Goal: Task Accomplishment & Management: Manage account settings

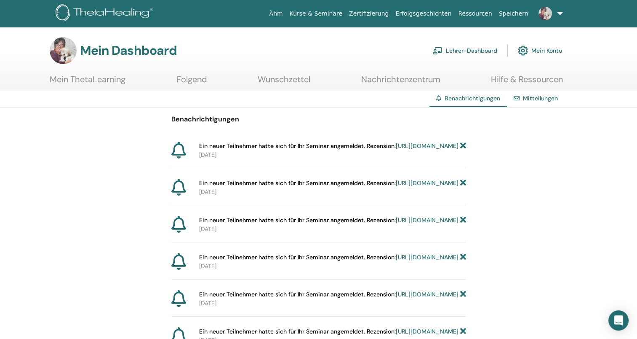
click at [396, 150] on link "[URL][DOMAIN_NAME]" at bounding box center [427, 146] width 63 height 8
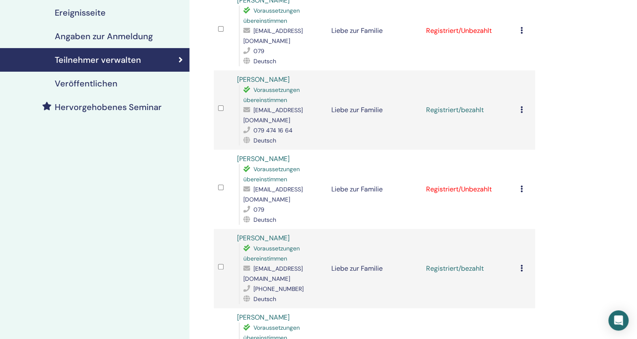
scroll to position [154, 0]
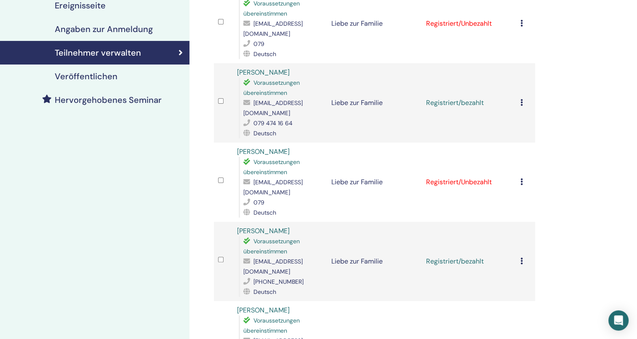
click at [521, 178] on icon at bounding box center [522, 181] width 3 height 7
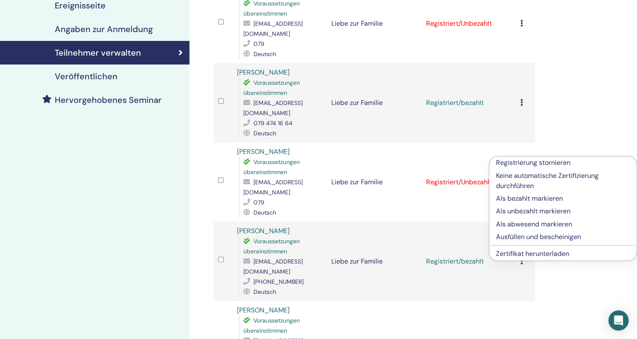
click at [518, 197] on p "Als bezahlt markieren" at bounding box center [563, 198] width 134 height 10
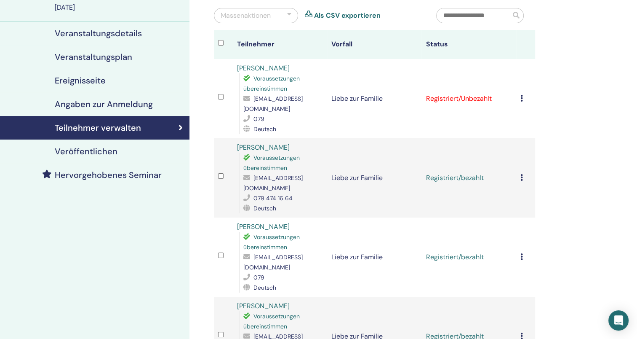
scroll to position [74, 0]
